Goal: Task Accomplishment & Management: Manage account settings

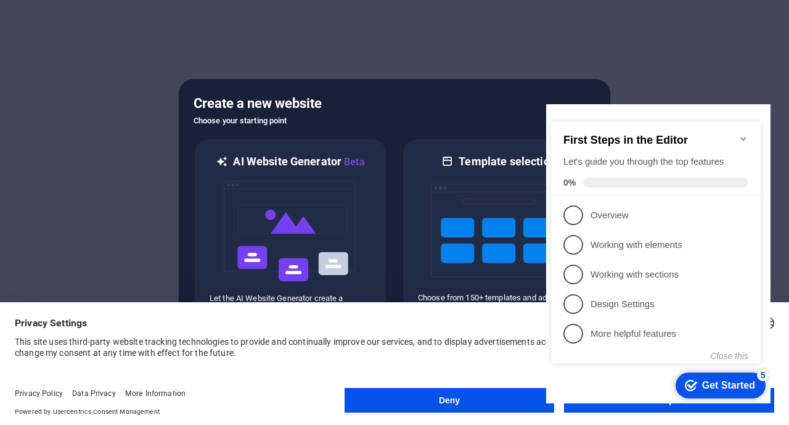
click at [618, 405] on appcues-checklist "Contextual help checklist present on screen" at bounding box center [658, 255] width 224 height 302
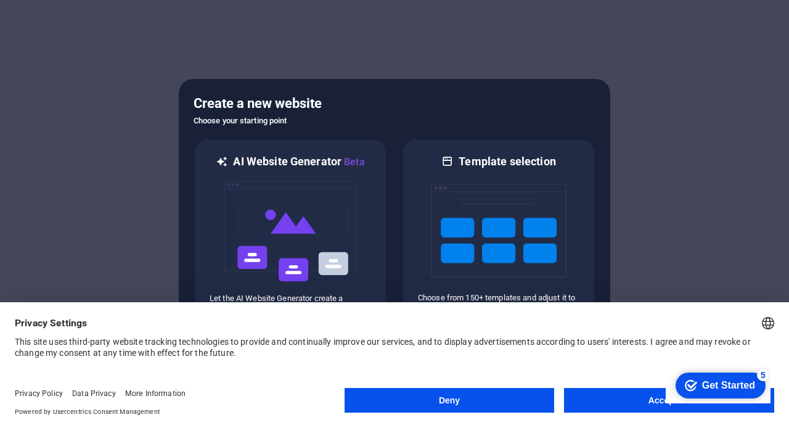
click at [666, 405] on appcues-checklist "Contextual help checklist present on screen" at bounding box center [718, 386] width 105 height 40
click at [618, 405] on button "Accept All" at bounding box center [669, 400] width 210 height 25
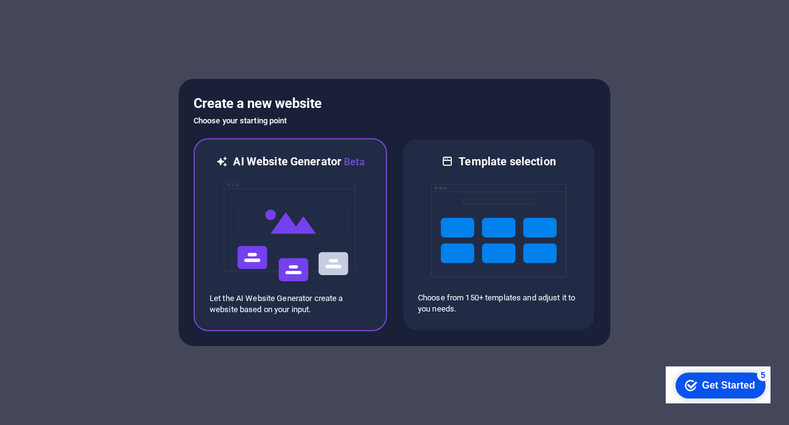
click at [291, 227] on img at bounding box center [290, 230] width 136 height 123
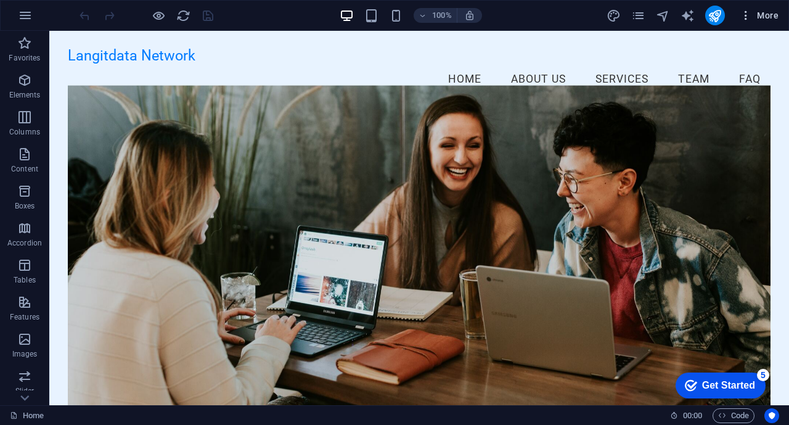
click at [759, 12] on span "More" at bounding box center [759, 15] width 39 height 12
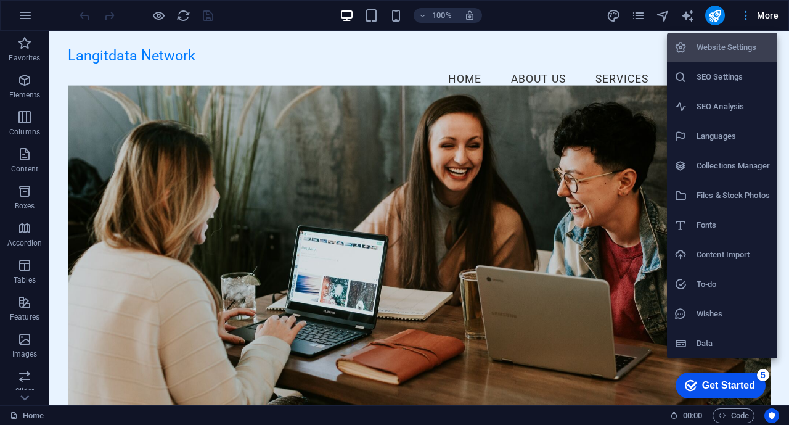
click at [759, 12] on div at bounding box center [394, 212] width 789 height 425
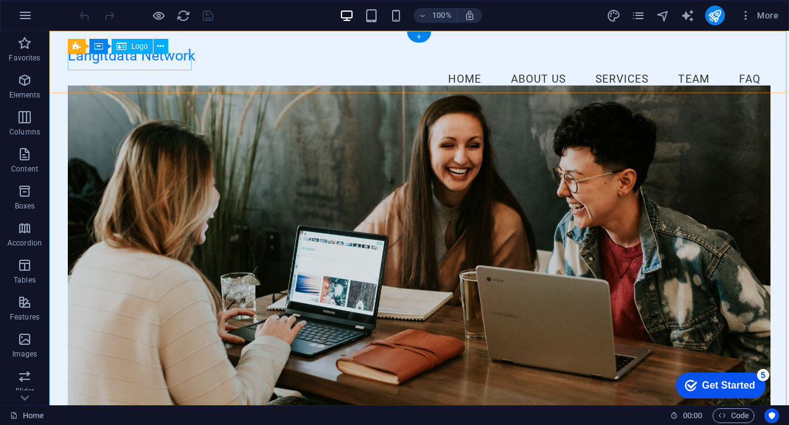
click at [176, 62] on div "Langitdata Network" at bounding box center [419, 55] width 703 height 17
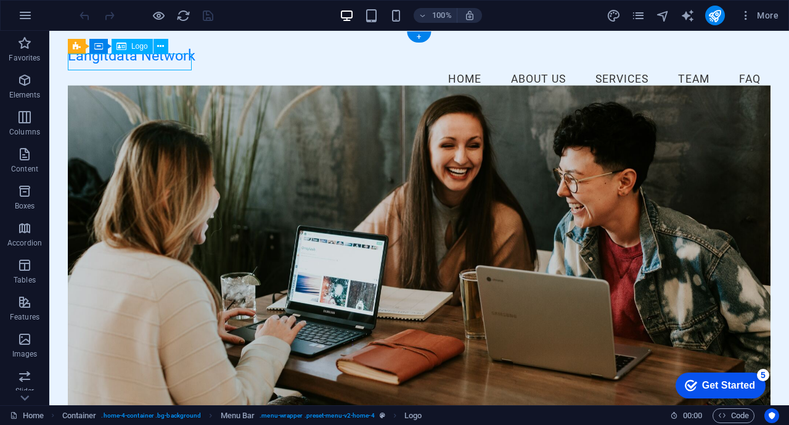
click at [176, 62] on div "Langitdata Network" at bounding box center [419, 55] width 703 height 17
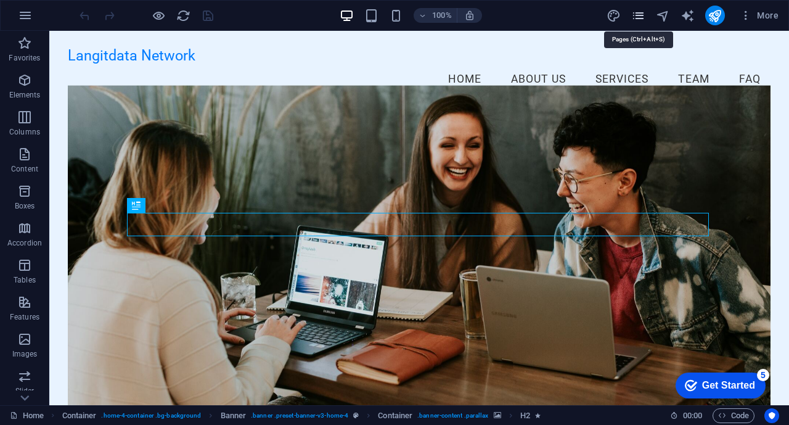
click at [638, 15] on icon "pages" at bounding box center [638, 16] width 14 height 14
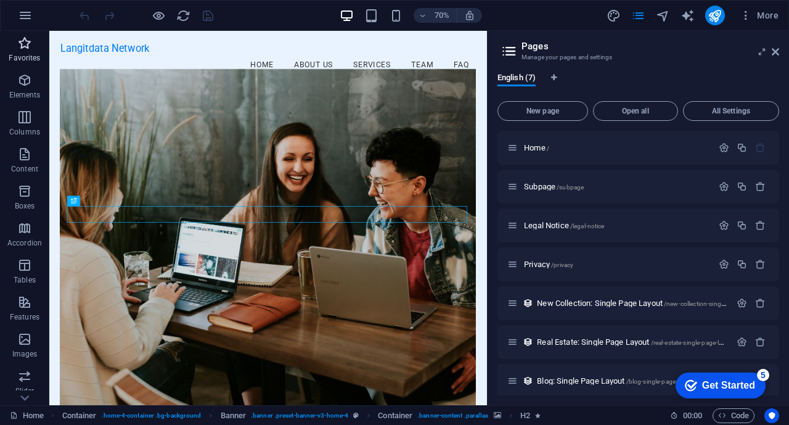
click at [18, 58] on p "Favorites" at bounding box center [24, 58] width 31 height 10
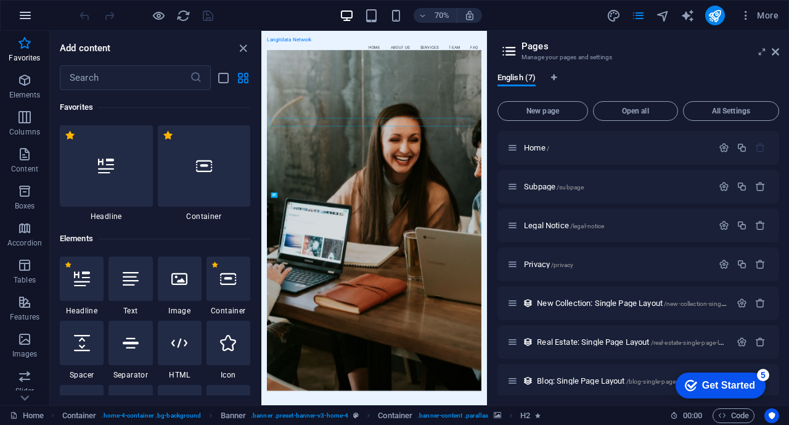
click at [23, 19] on icon "button" at bounding box center [25, 15] width 15 height 15
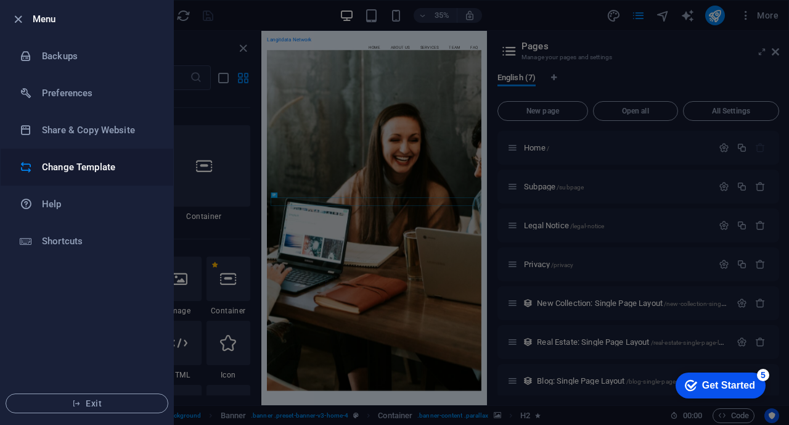
click at [81, 165] on h6 "Change Template" at bounding box center [99, 167] width 114 height 15
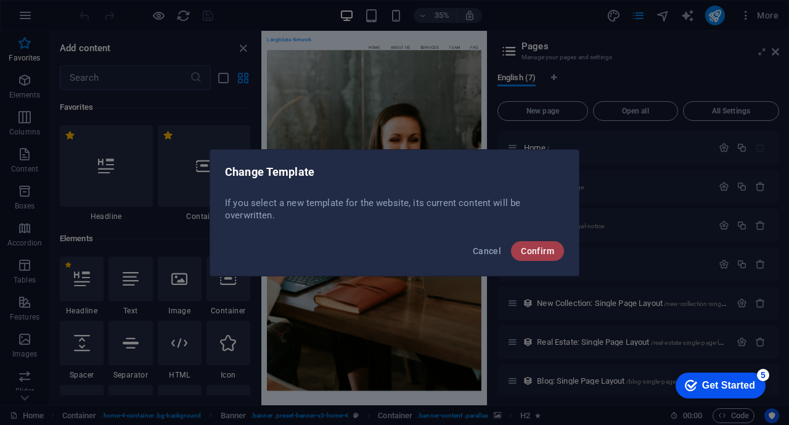
click at [535, 248] on span "Confirm" at bounding box center [537, 251] width 33 height 10
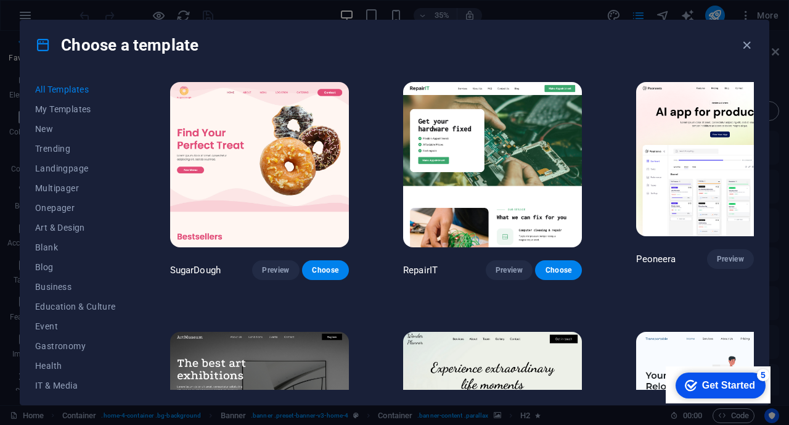
click at [727, 395] on div "checkmark Get Started 5" at bounding box center [720, 385] width 90 height 26
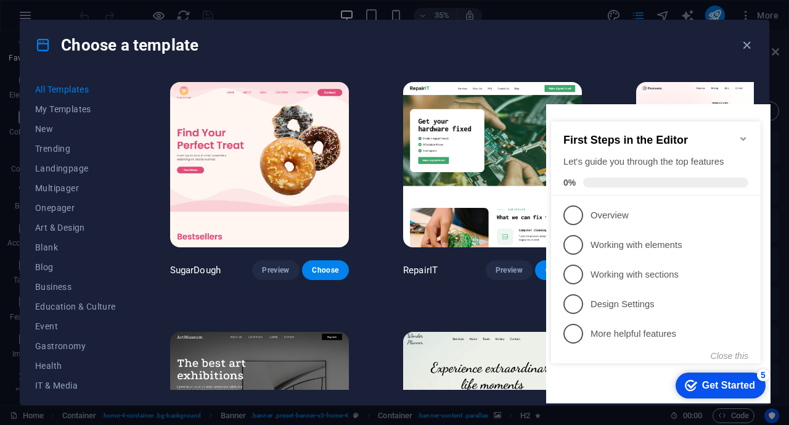
click at [727, 395] on div "checkmark Get Started 5" at bounding box center [720, 385] width 90 height 26
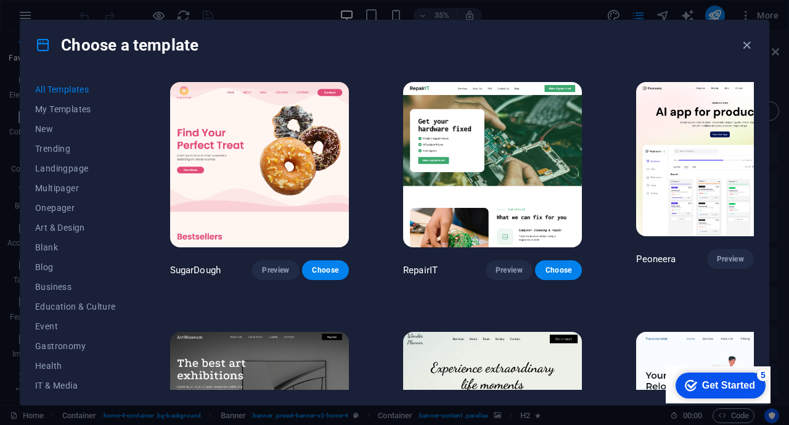
click at [765, 398] on div "checkmark Get Started 5" at bounding box center [720, 385] width 90 height 26
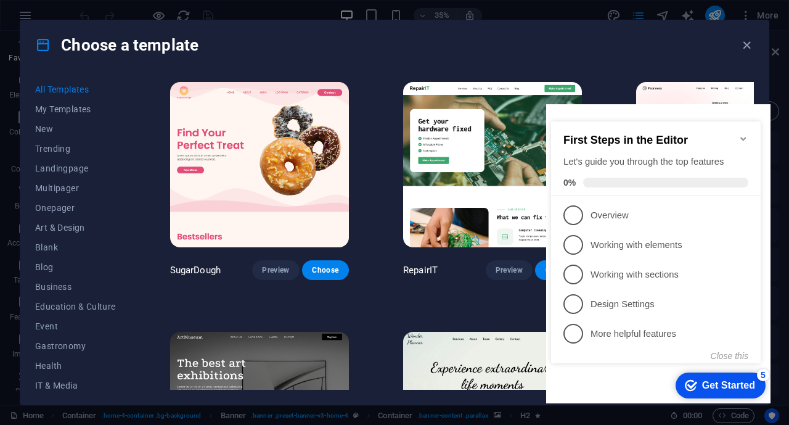
click at [727, 395] on div "checkmark Get Started 5" at bounding box center [720, 385] width 90 height 26
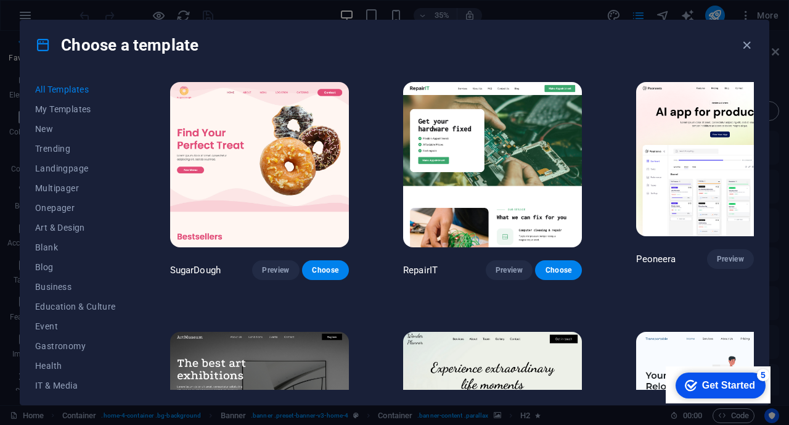
scroll to position [808, 0]
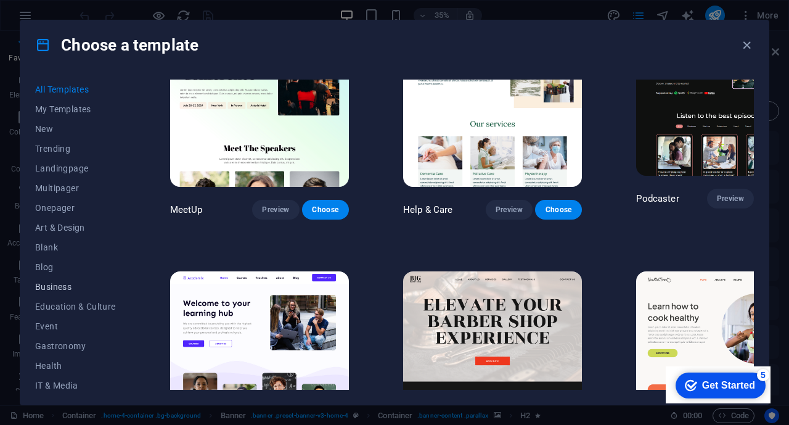
click at [79, 295] on button "Business" at bounding box center [75, 287] width 81 height 20
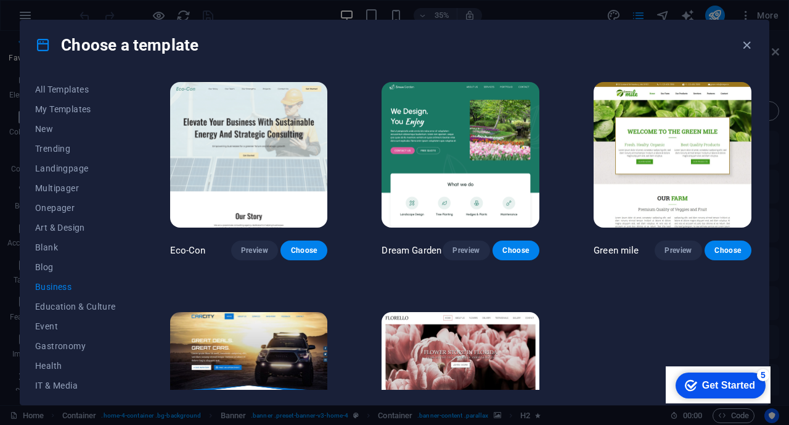
scroll to position [0, 0]
click at [749, 42] on icon "button" at bounding box center [747, 45] width 14 height 14
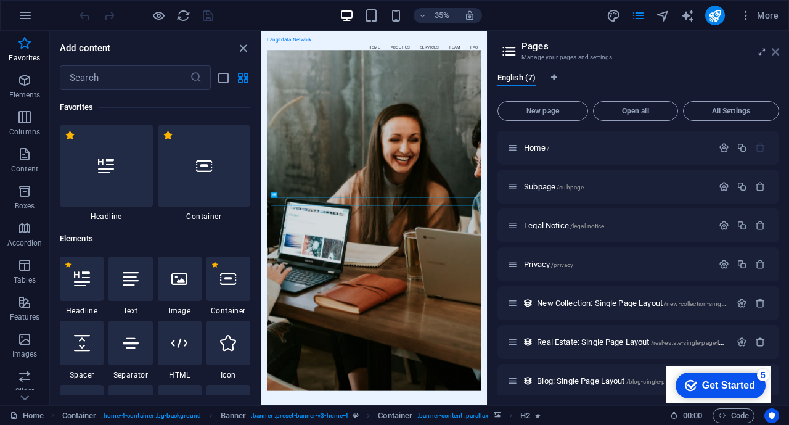
click at [776, 49] on icon at bounding box center [775, 52] width 7 height 10
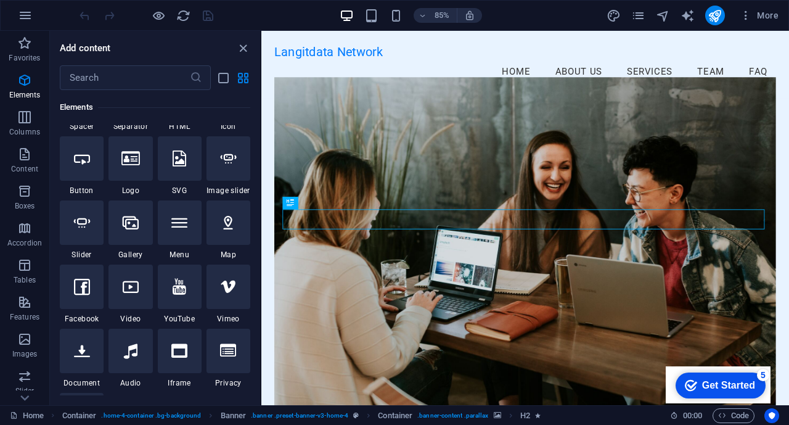
scroll to position [317, 0]
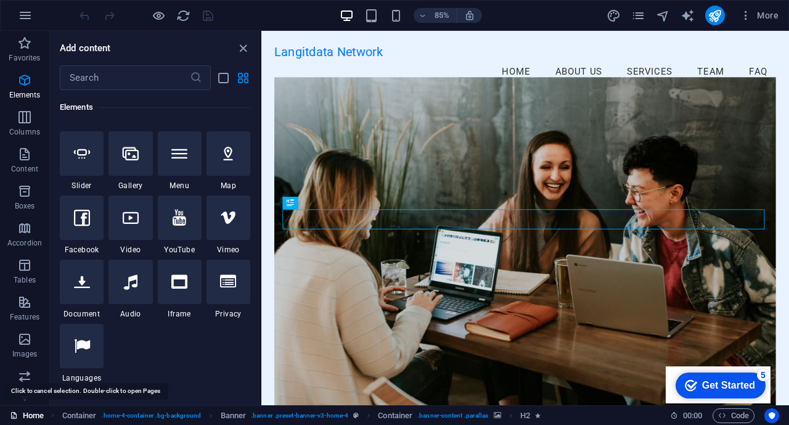
click at [36, 417] on link "Home" at bounding box center [27, 415] width 34 height 15
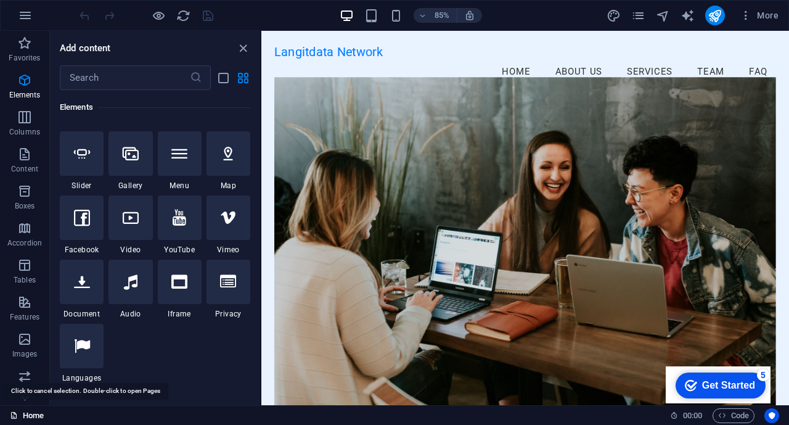
click at [36, 417] on link "Home" at bounding box center [27, 415] width 34 height 15
click at [25, 14] on icon "button" at bounding box center [25, 15] width 15 height 15
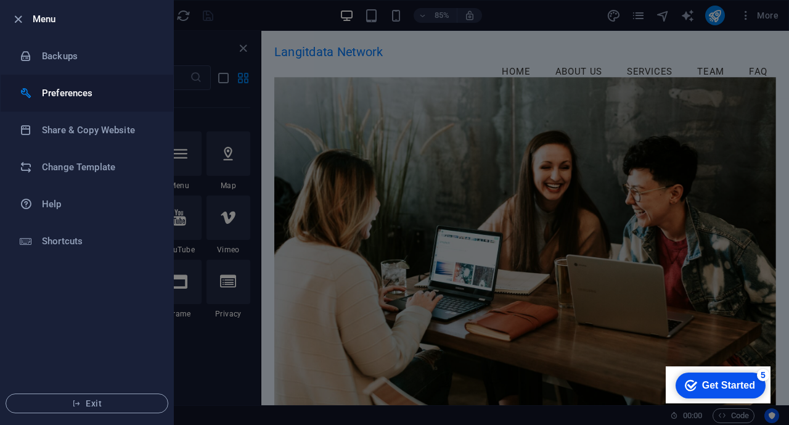
click at [54, 96] on h6 "Preferences" at bounding box center [99, 93] width 114 height 15
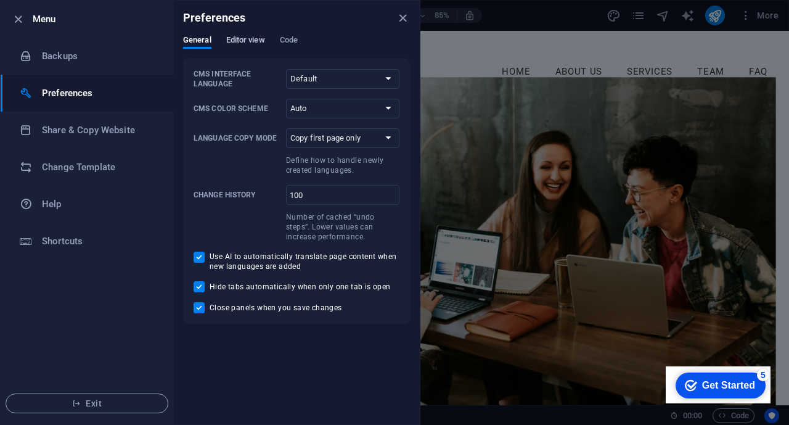
click at [242, 39] on span "Editor view" at bounding box center [245, 41] width 39 height 17
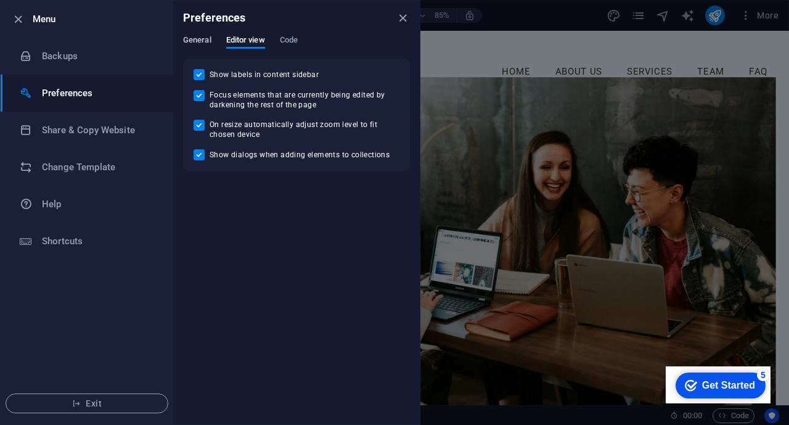
click at [198, 38] on span "General" at bounding box center [197, 41] width 28 height 17
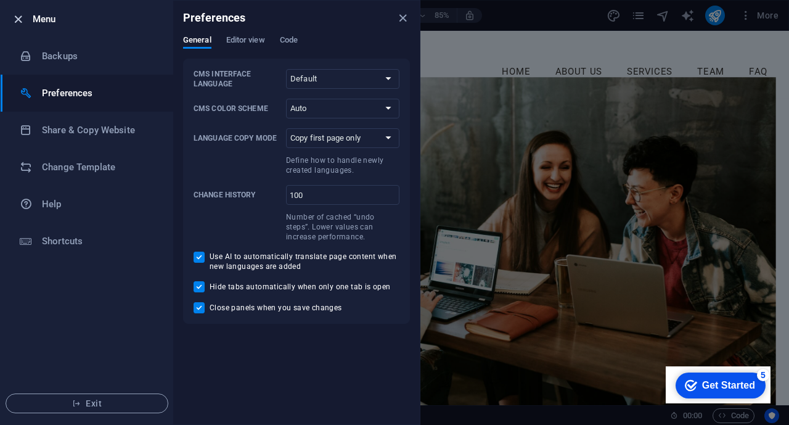
click at [19, 14] on icon "button" at bounding box center [18, 19] width 14 height 14
